Goal: Transaction & Acquisition: Book appointment/travel/reservation

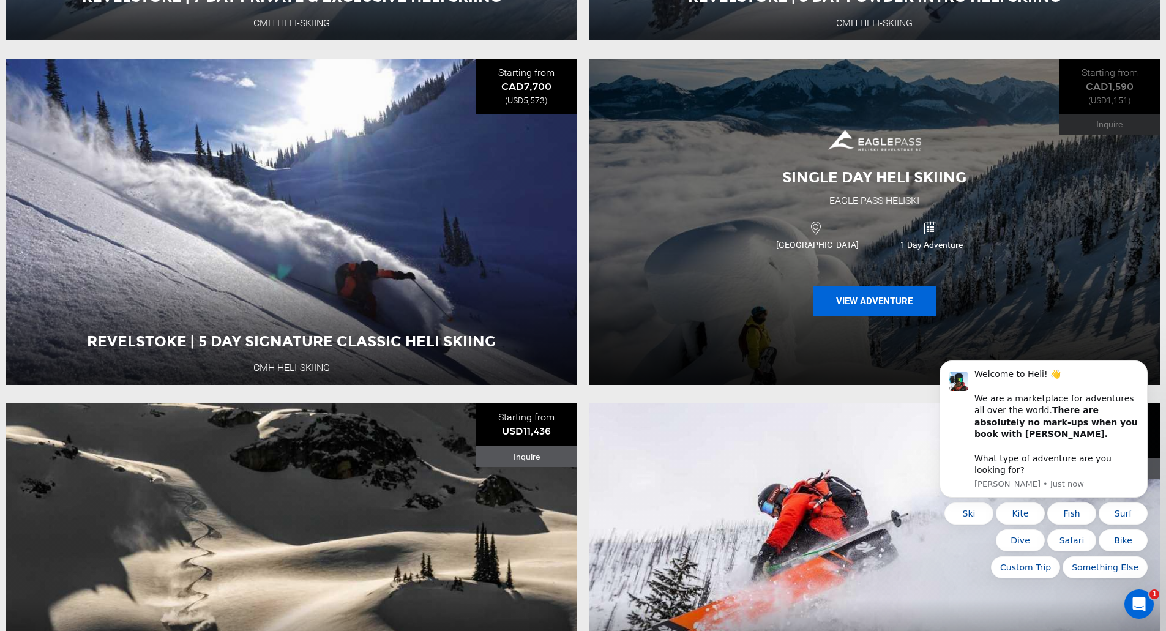
click at [904, 304] on button "View Adventure" at bounding box center [874, 301] width 122 height 31
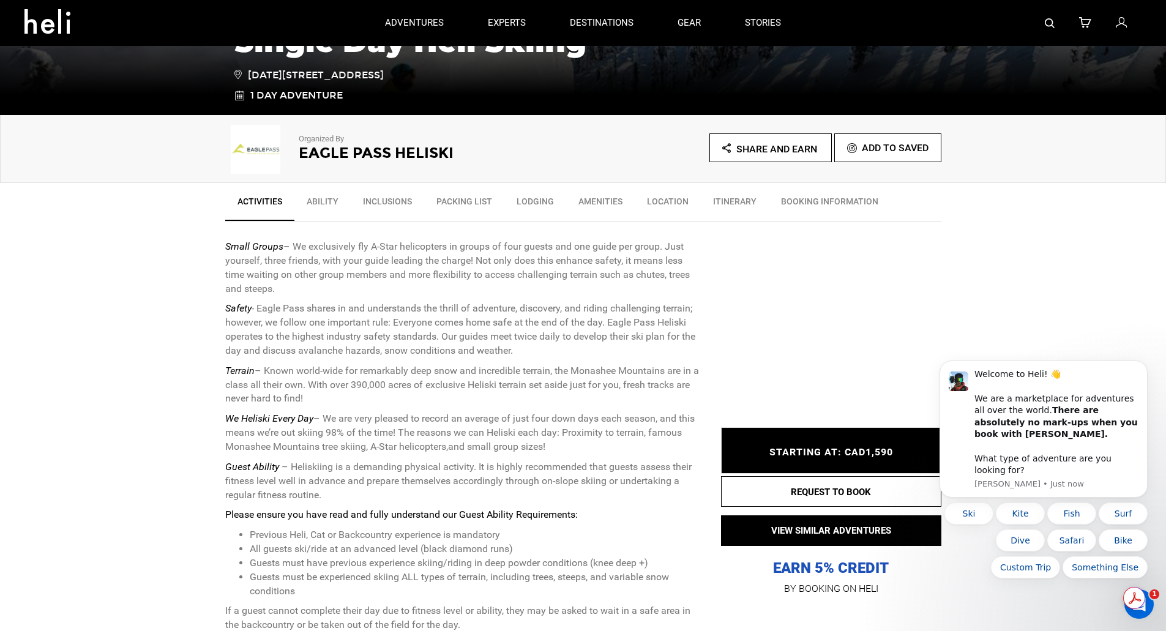
scroll to position [245, 0]
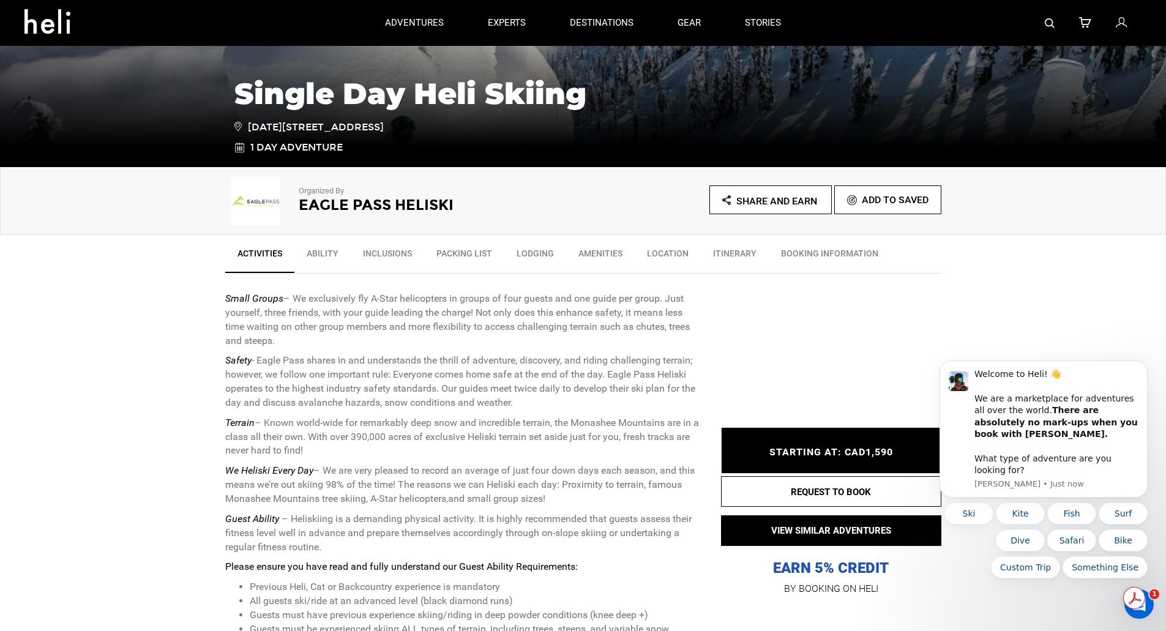
type input "Heli Skiing"
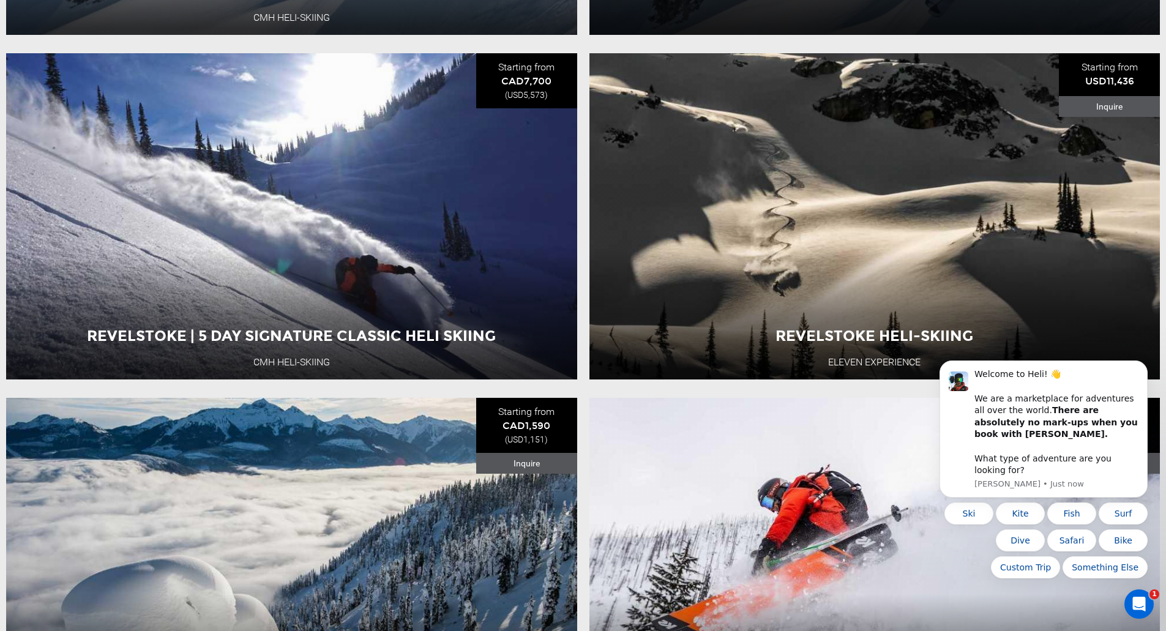
scroll to position [496, 0]
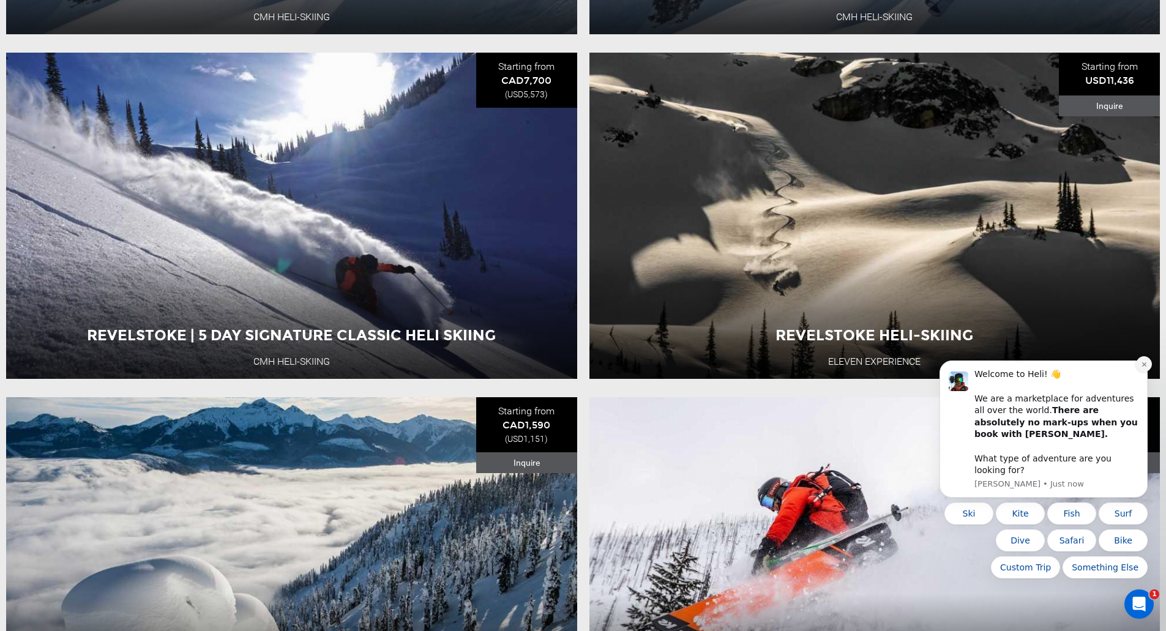
click at [1144, 368] on icon "Dismiss notification" at bounding box center [1144, 364] width 7 height 7
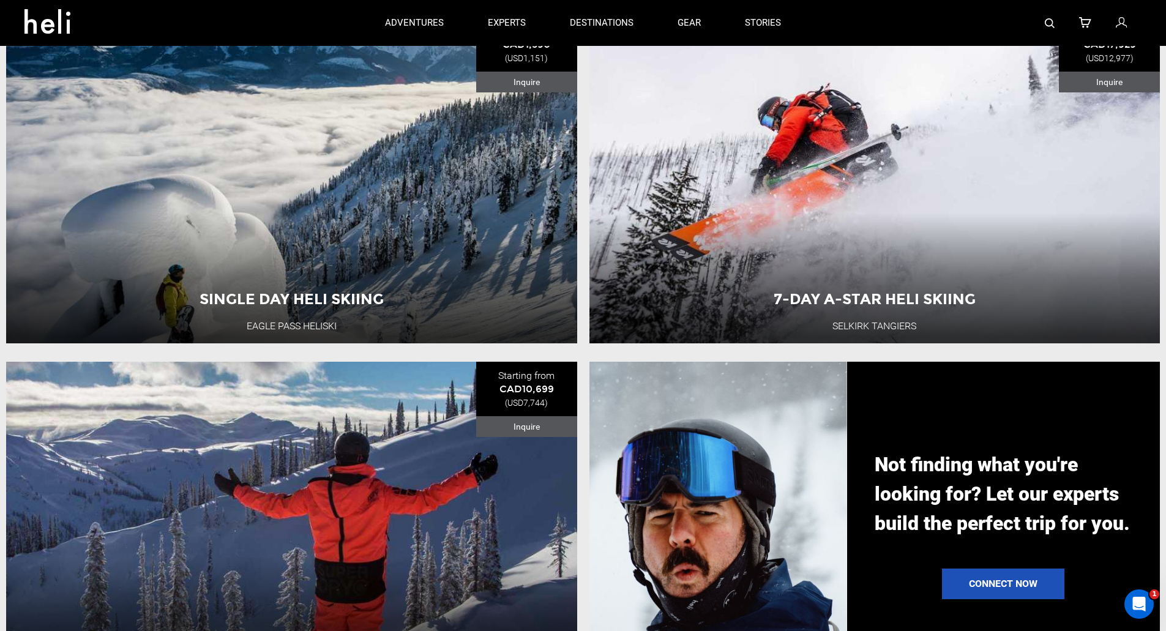
scroll to position [863, 0]
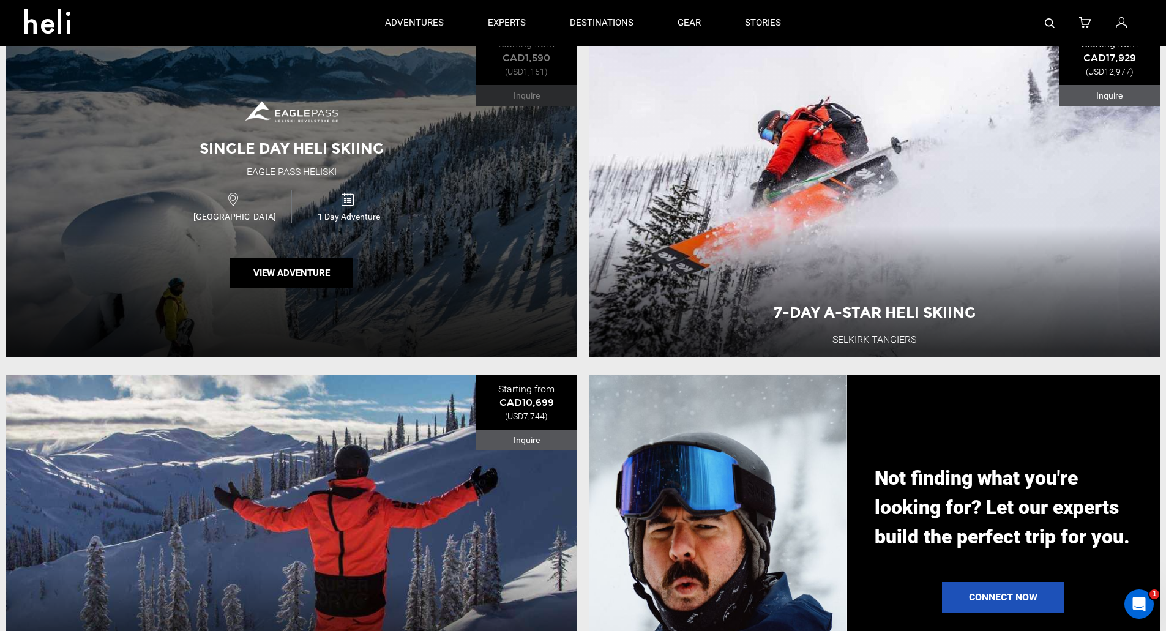
click at [312, 132] on img at bounding box center [291, 110] width 98 height 43
